Goal: Information Seeking & Learning: Learn about a topic

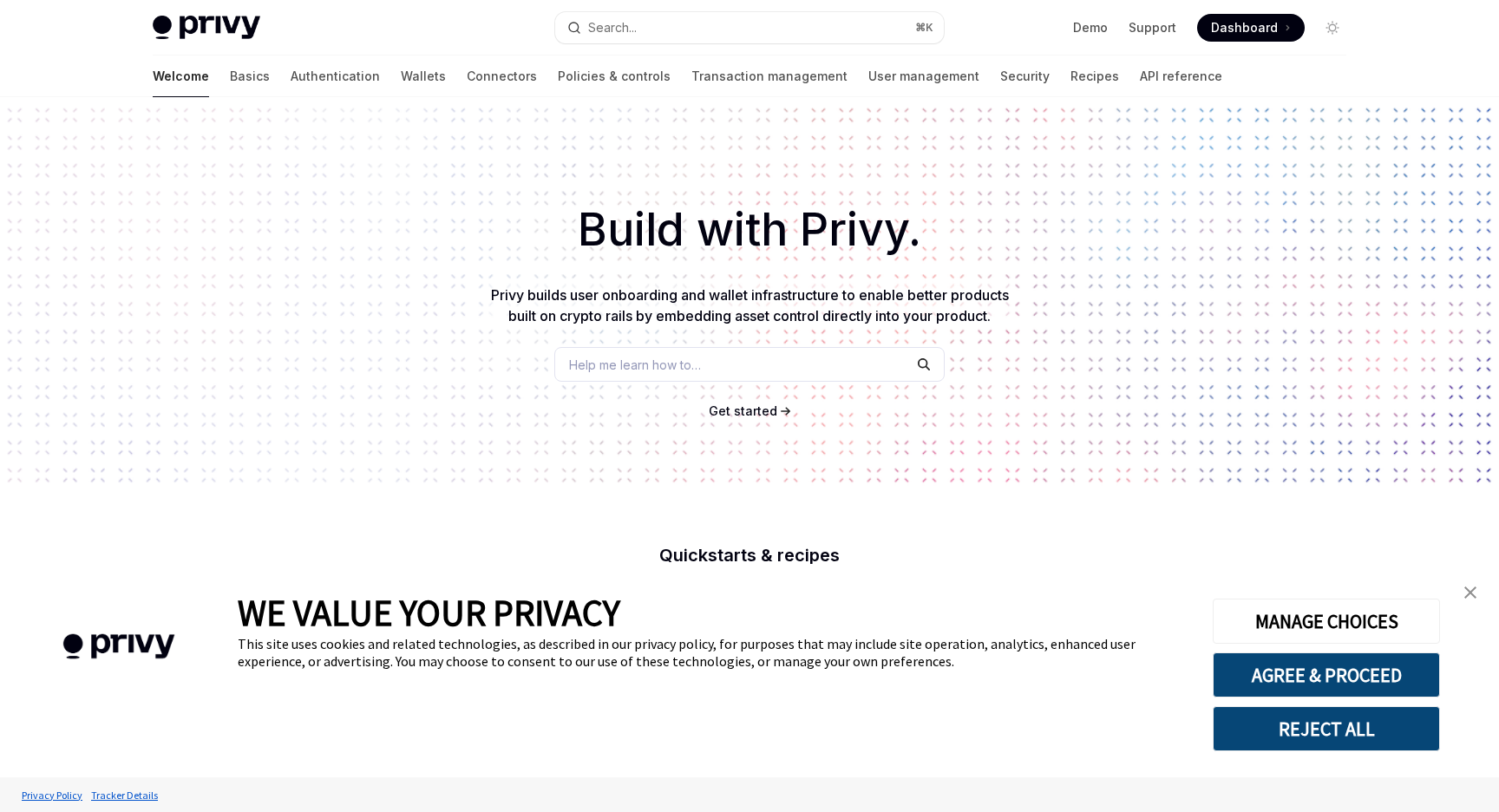
type textarea "*"
click at [1140, 80] on link "API reference" at bounding box center [1181, 76] width 83 height 41
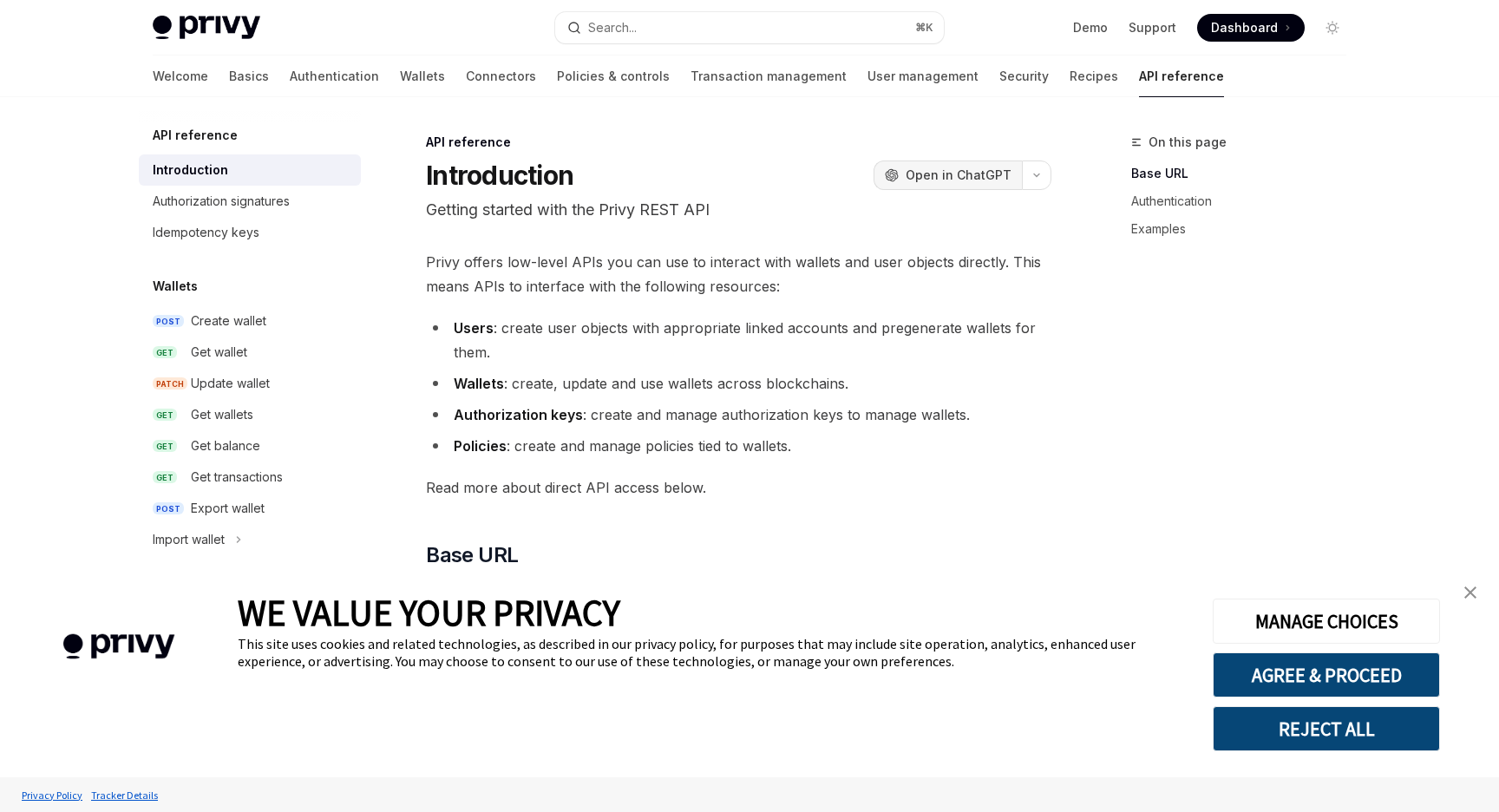
click at [967, 179] on span "Open in ChatGPT" at bounding box center [958, 175] width 106 height 17
click at [229, 69] on link "Basics" at bounding box center [249, 76] width 39 height 41
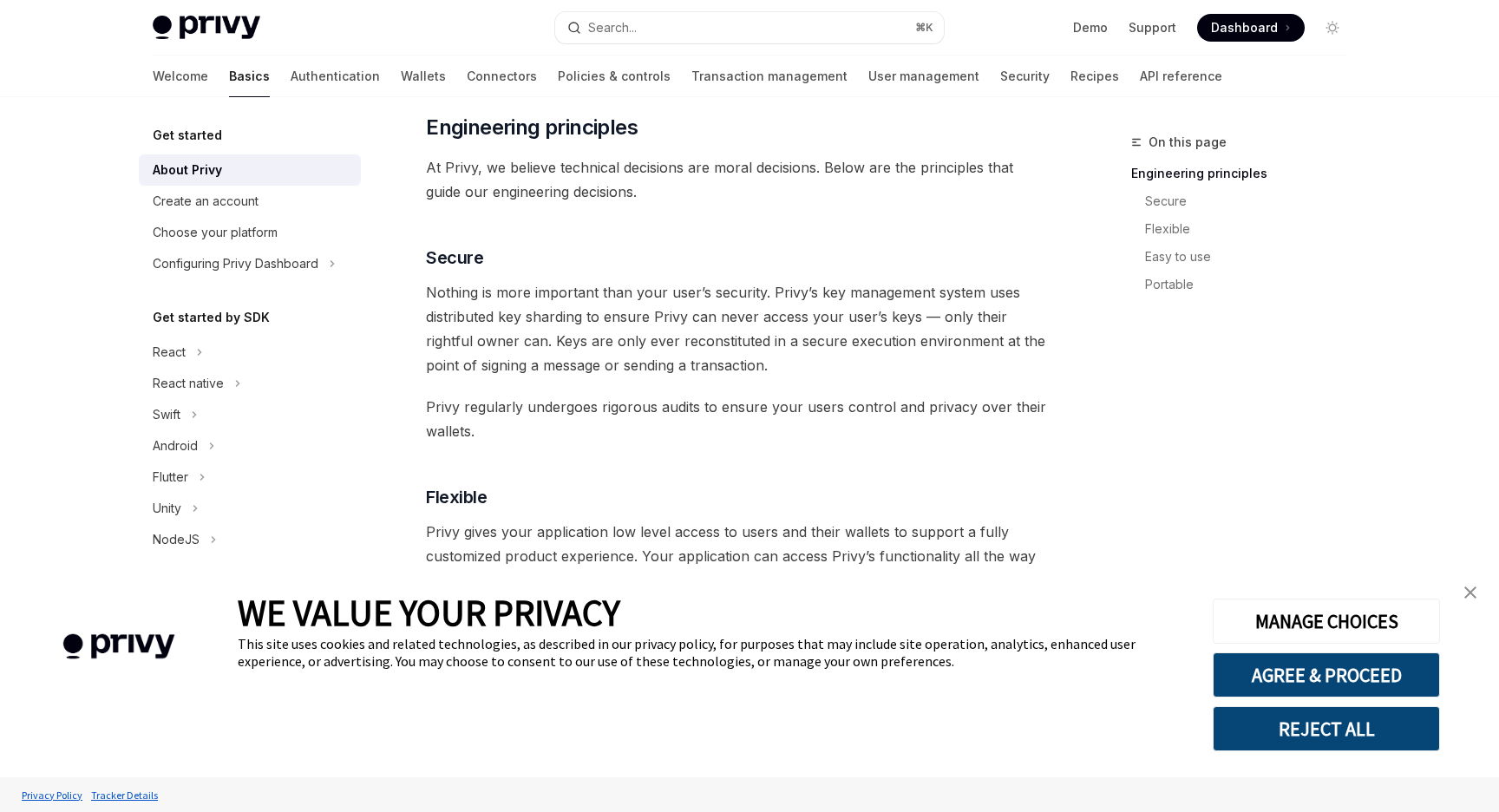
scroll to position [563, 0]
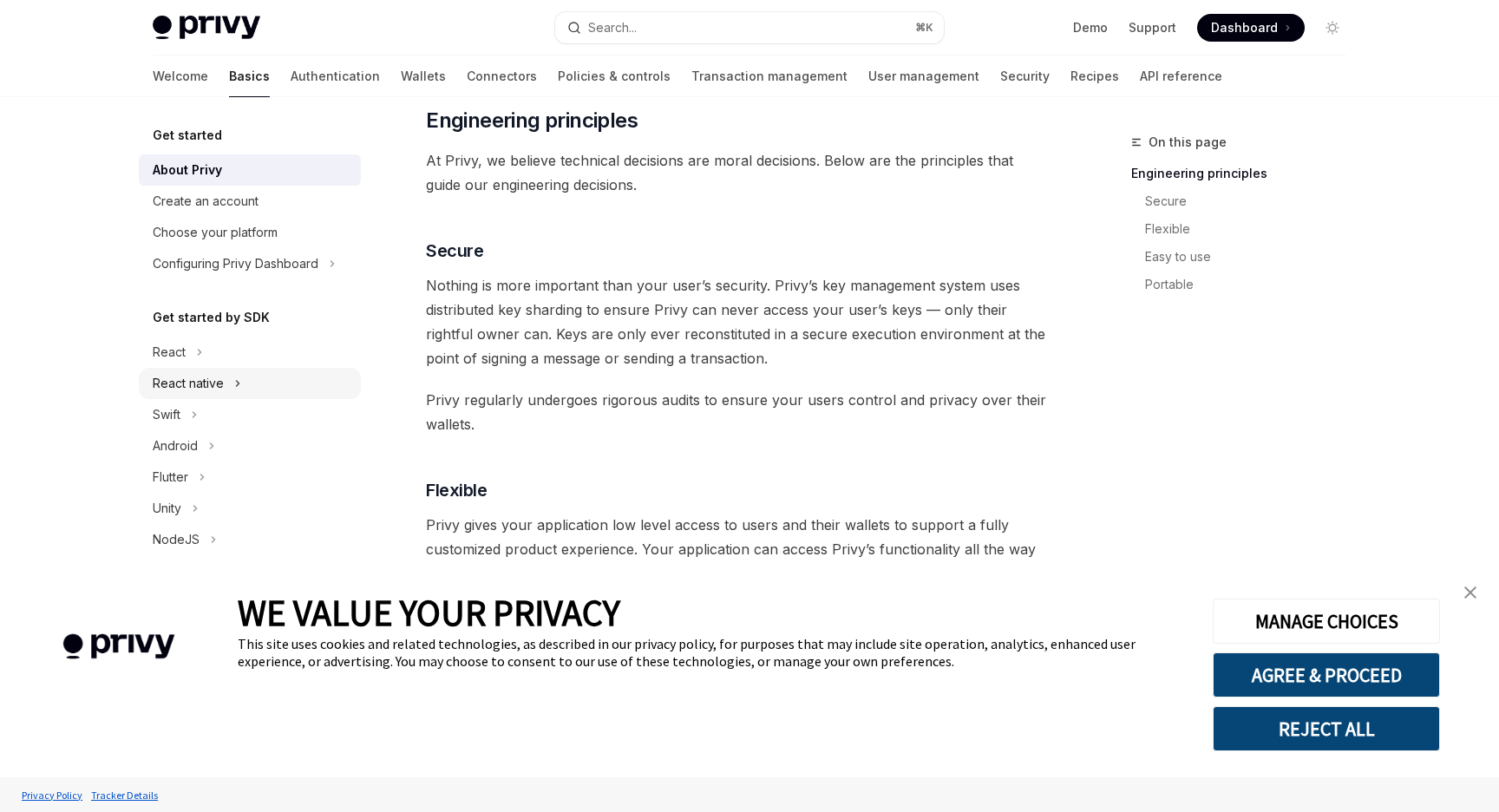
click at [175, 383] on div "React native" at bounding box center [188, 383] width 71 height 21
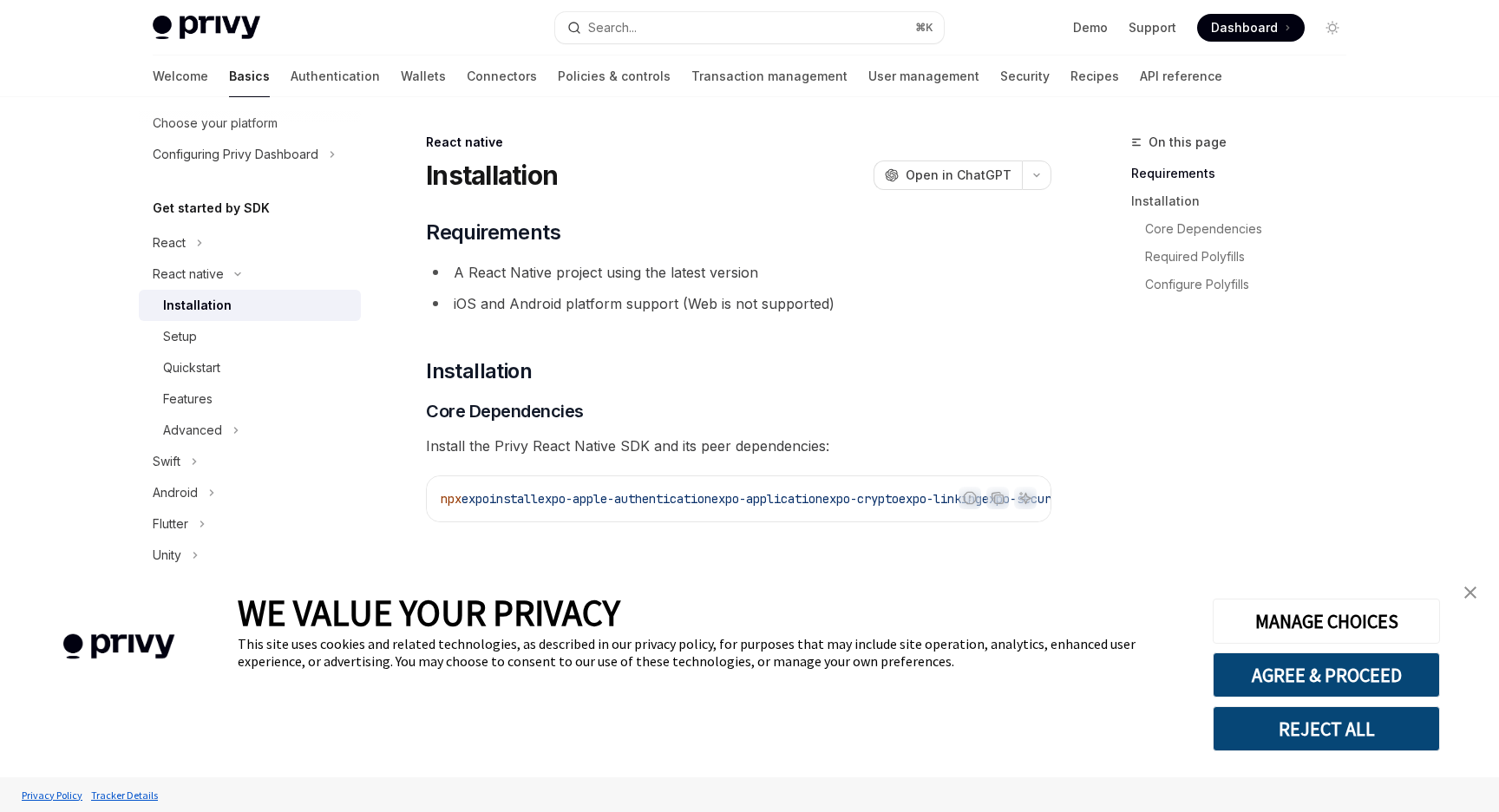
scroll to position [125, 0]
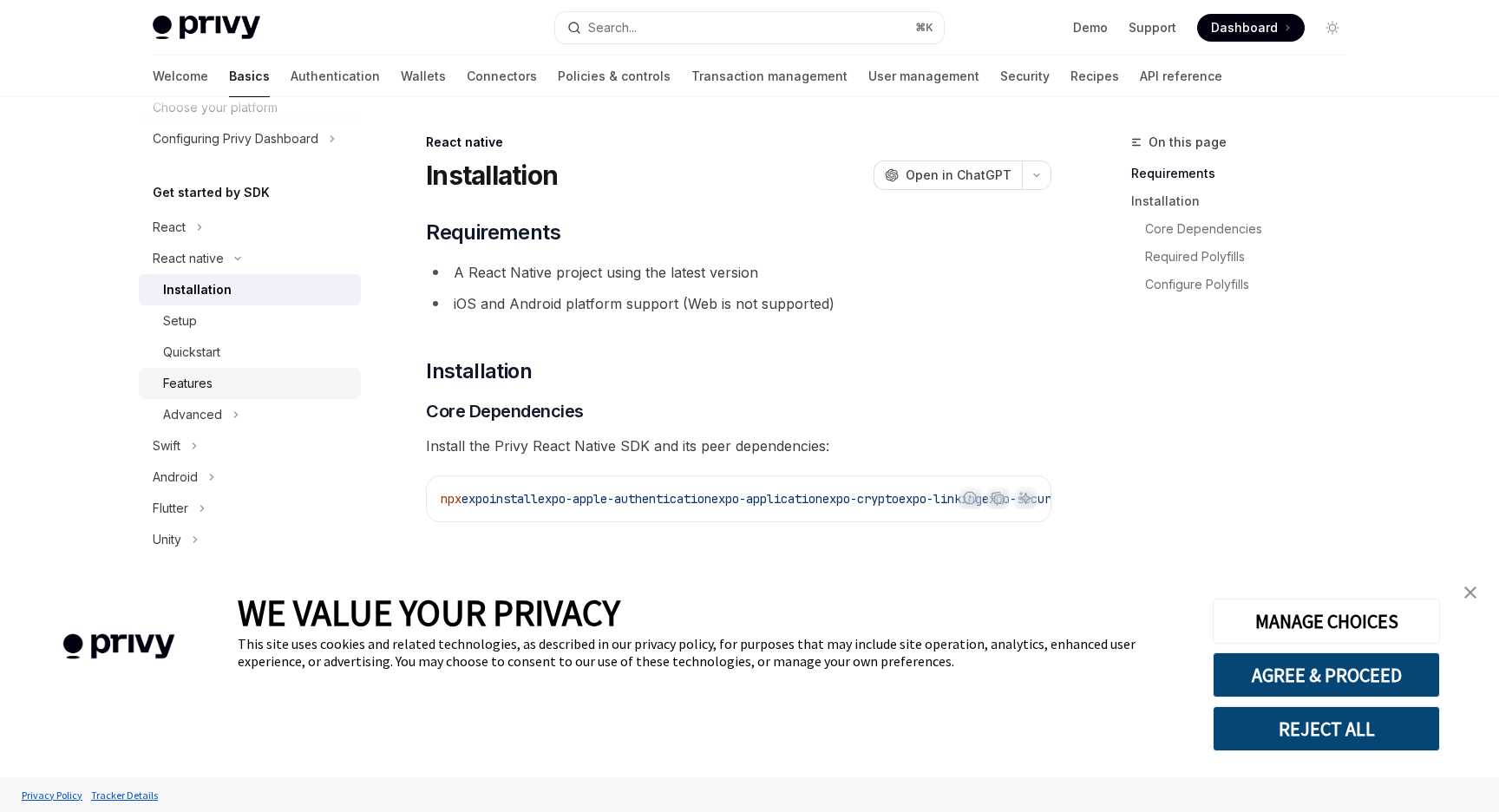
click at [255, 388] on div "Features" at bounding box center [256, 383] width 187 height 21
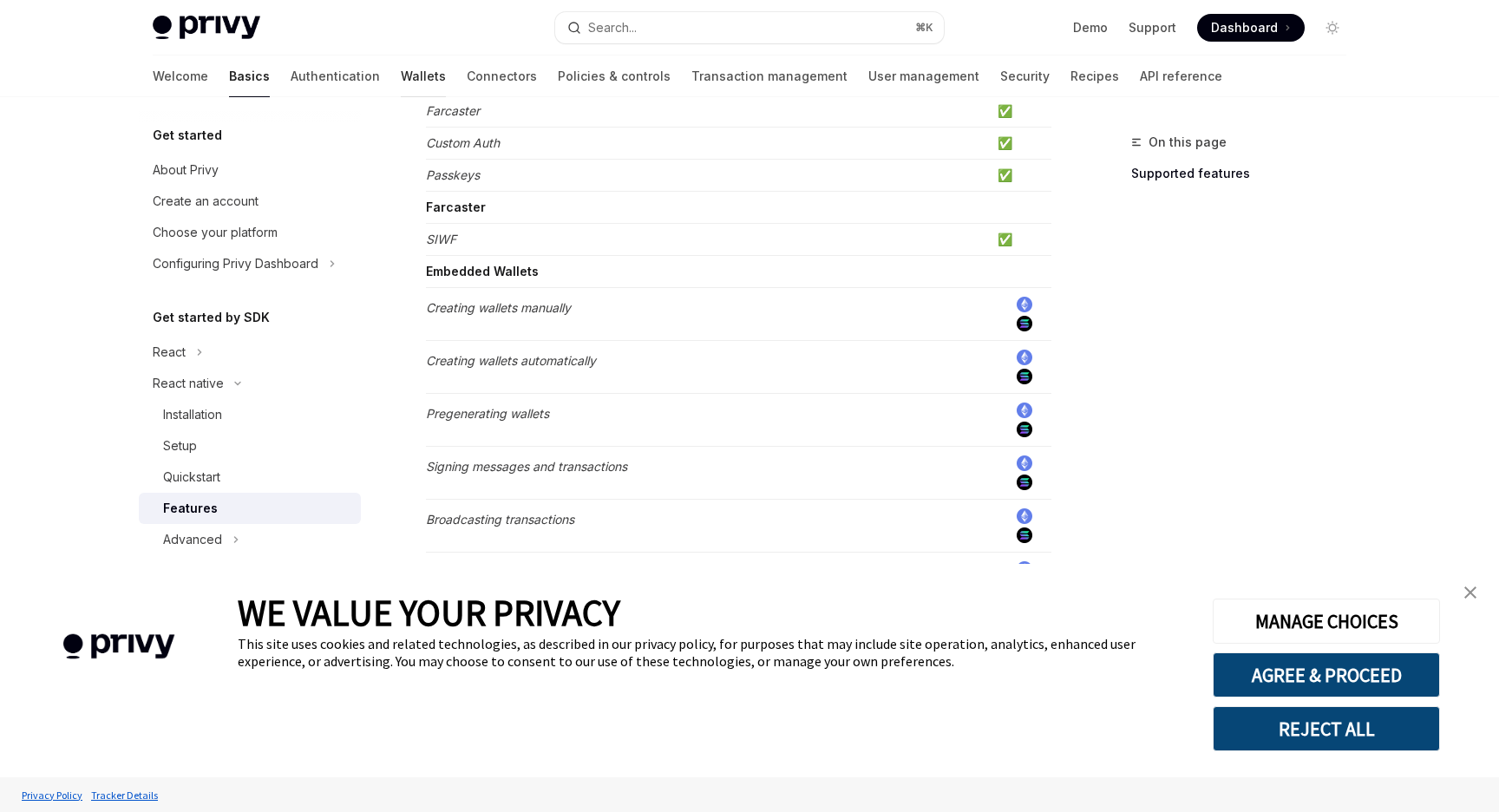
click at [400, 78] on link "Wallets" at bounding box center [423, 76] width 45 height 41
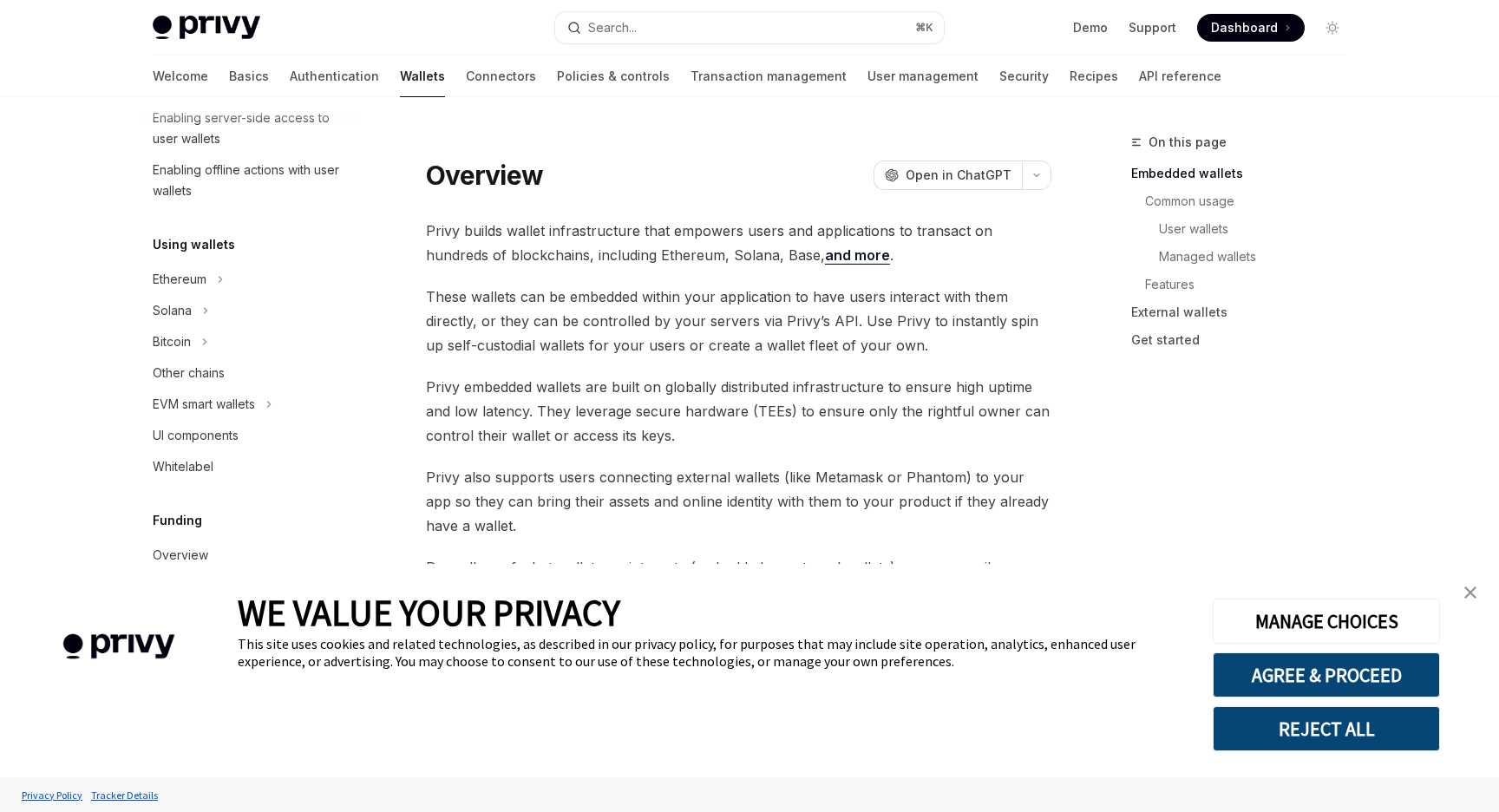
scroll to position [310, 0]
click at [230, 372] on div "Other chains" at bounding box center [251, 369] width 197 height 21
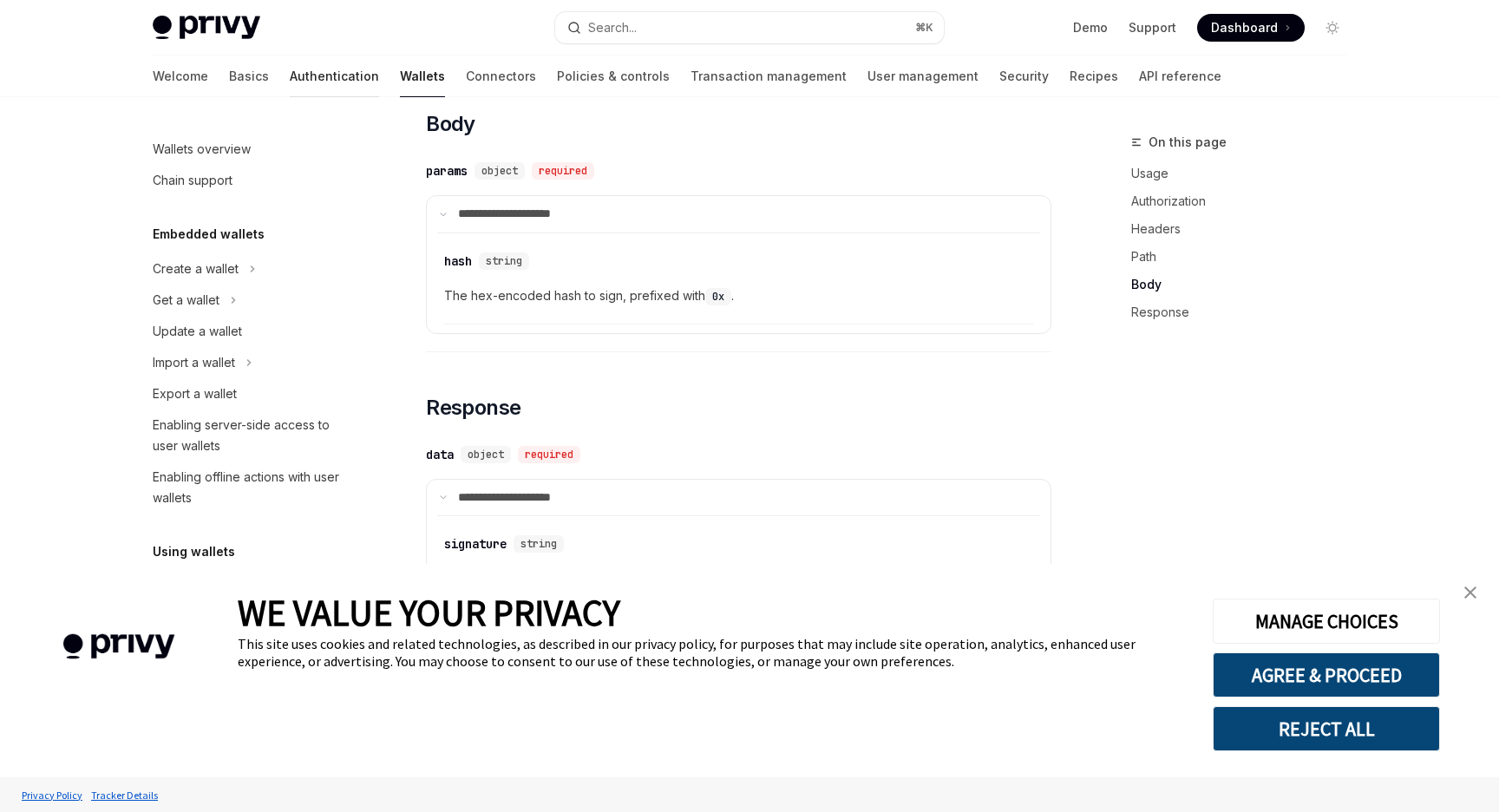
click at [289, 70] on link "Authentication" at bounding box center [334, 76] width 89 height 41
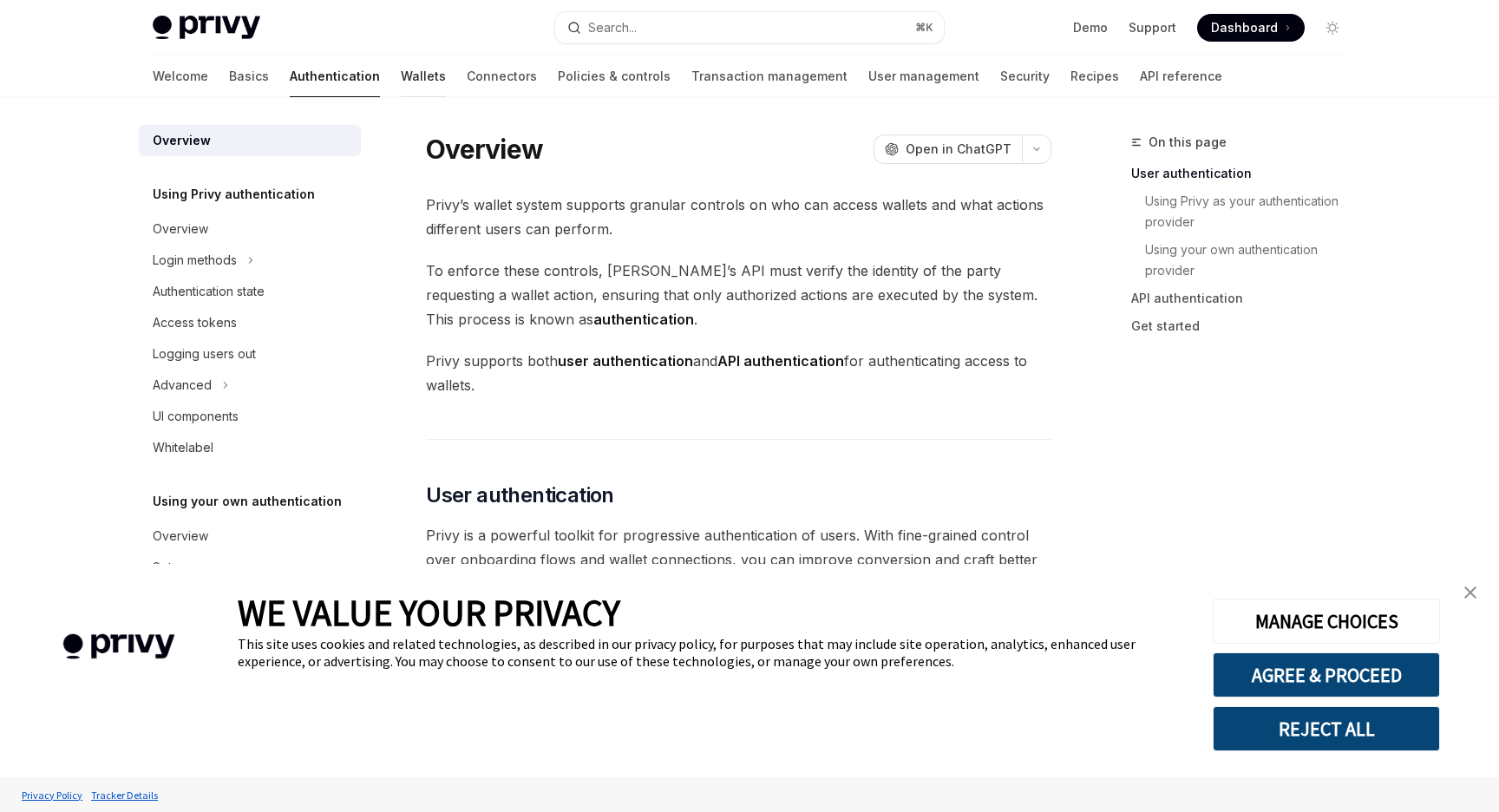
click at [400, 80] on link "Wallets" at bounding box center [423, 76] width 45 height 41
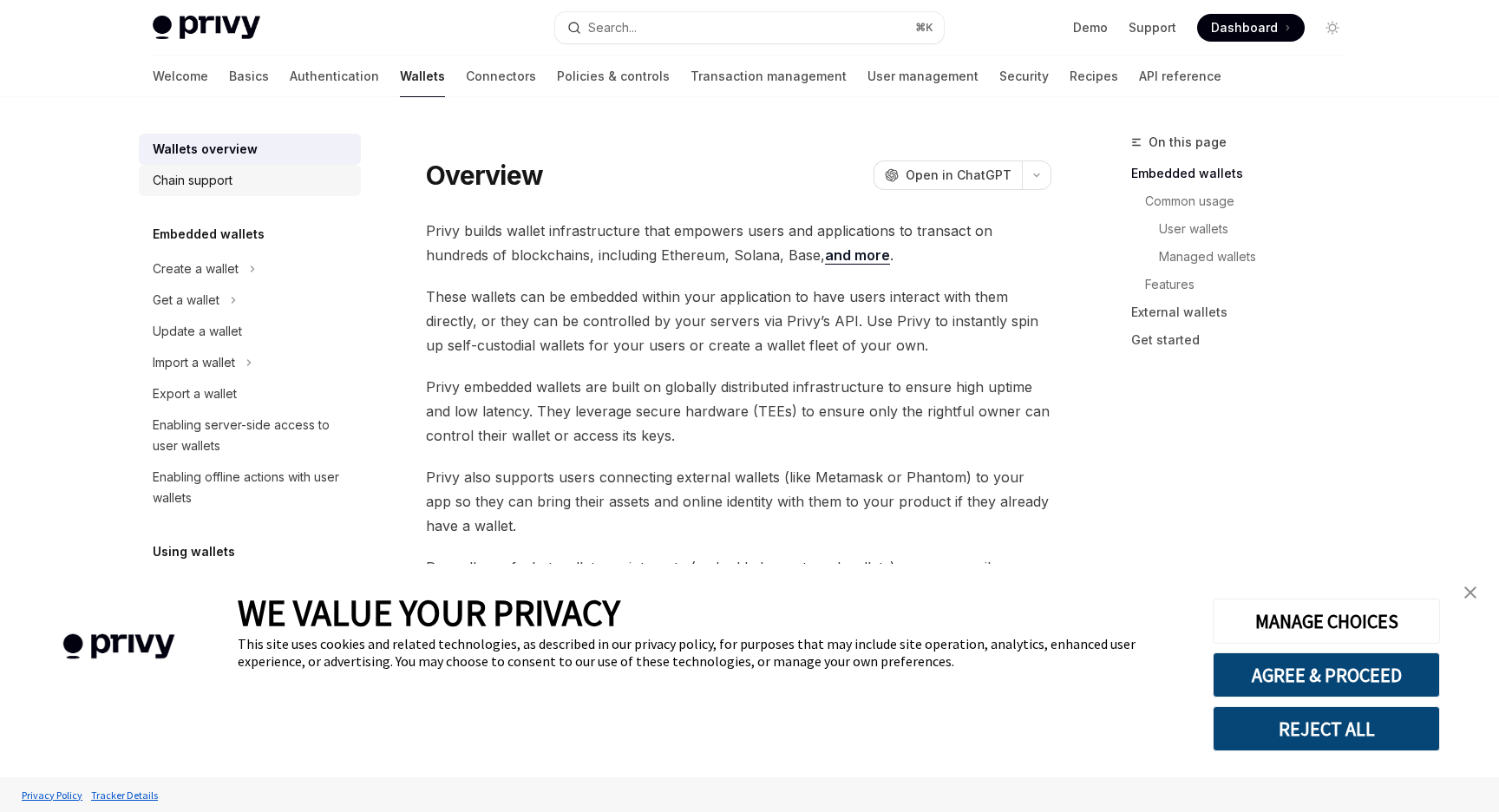
click at [246, 187] on div "Chain support" at bounding box center [251, 180] width 197 height 21
type textarea "*"
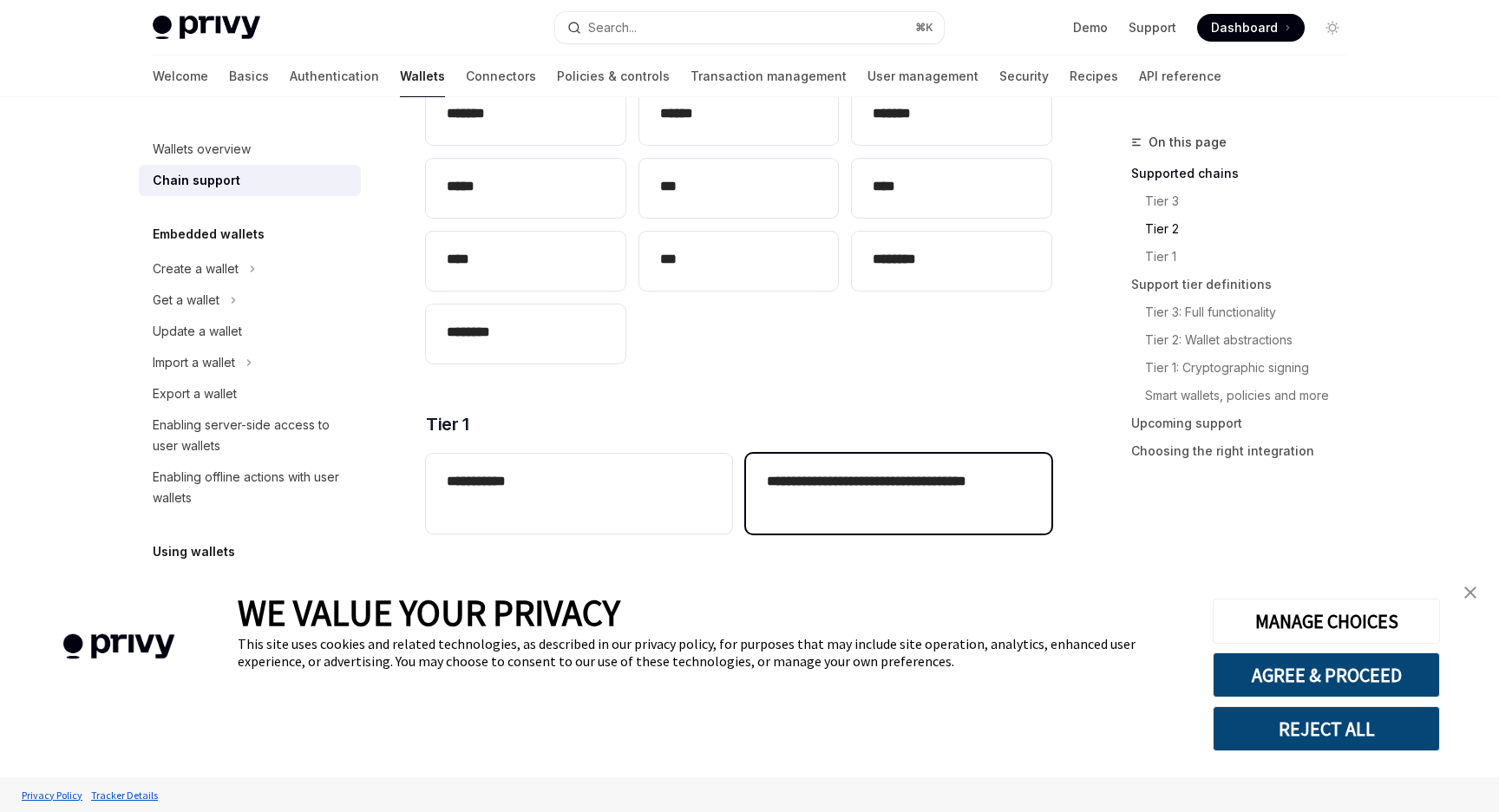
scroll to position [483, 0]
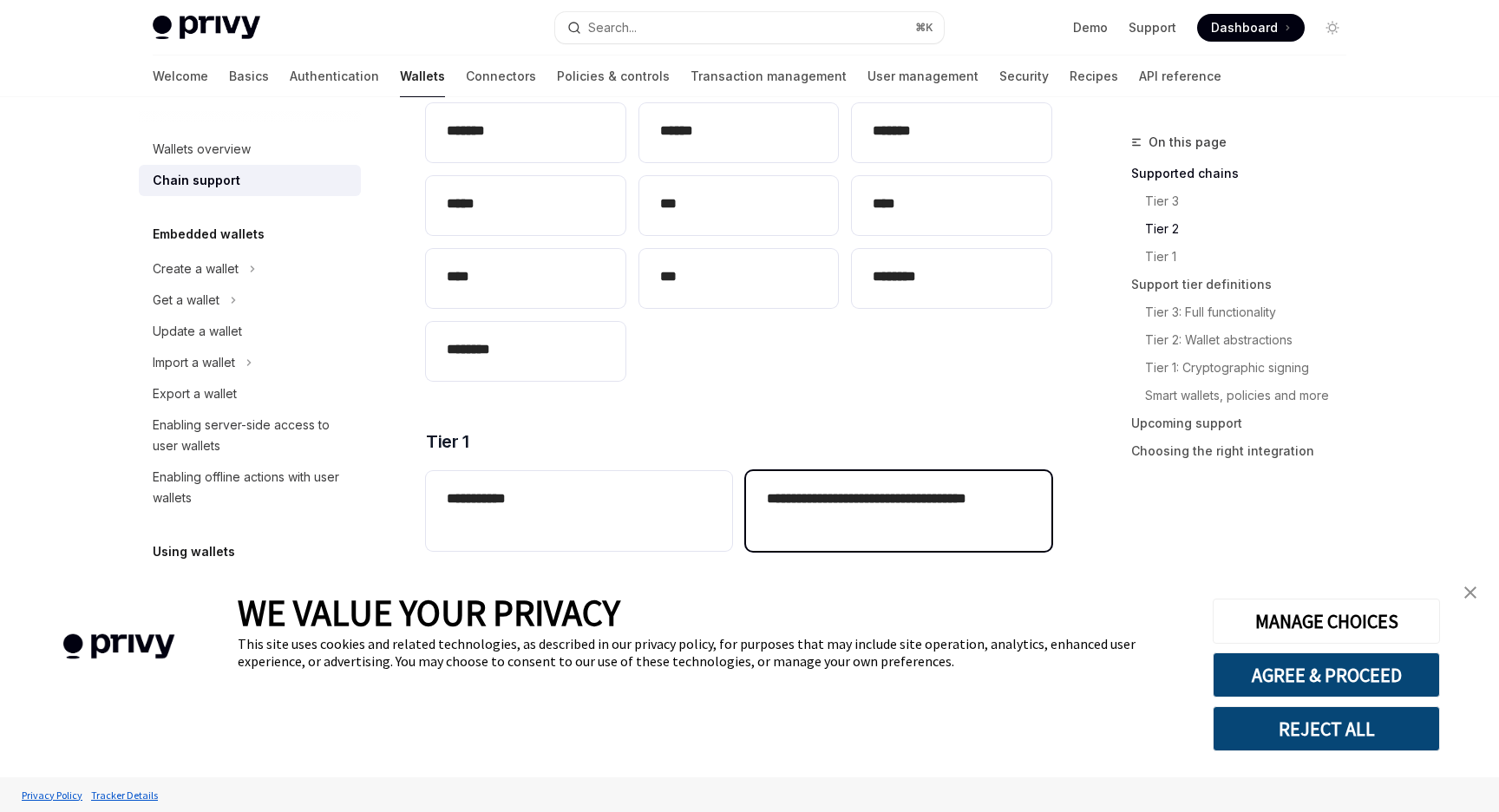
click at [801, 498] on h2 "**********" at bounding box center [898, 509] width 264 height 41
click at [835, 505] on h2 "**********" at bounding box center [898, 509] width 264 height 41
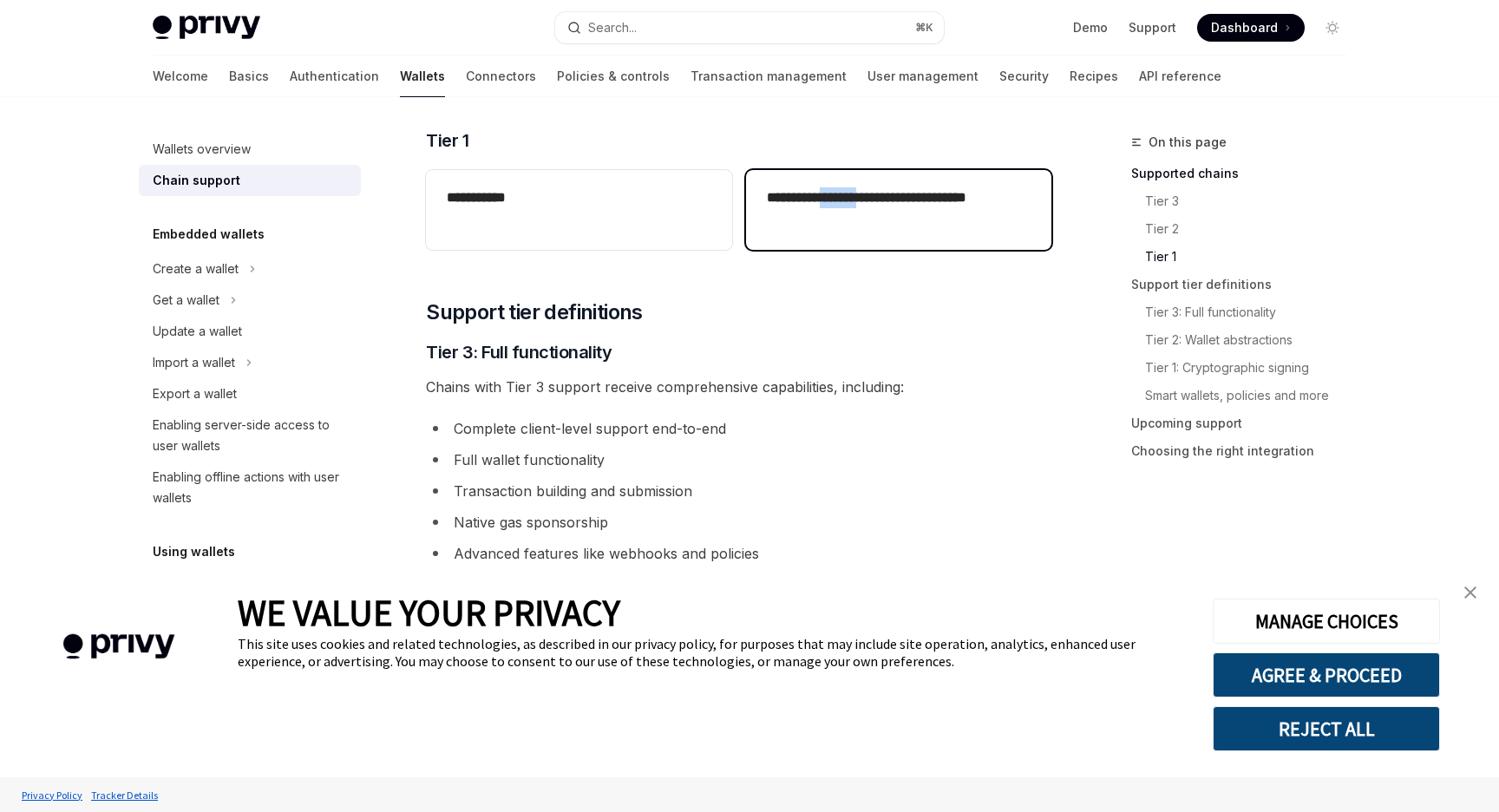
scroll to position [518, 0]
